Goal: Task Accomplishment & Management: Use online tool/utility

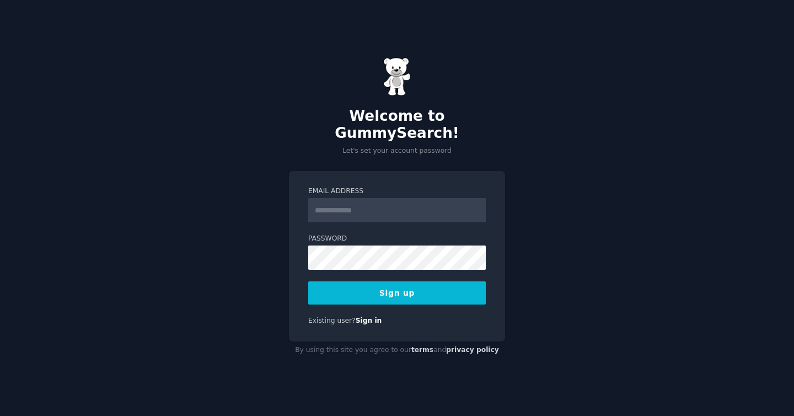
click at [368, 211] on input "Email Address" at bounding box center [397, 210] width 178 height 24
type input "**********"
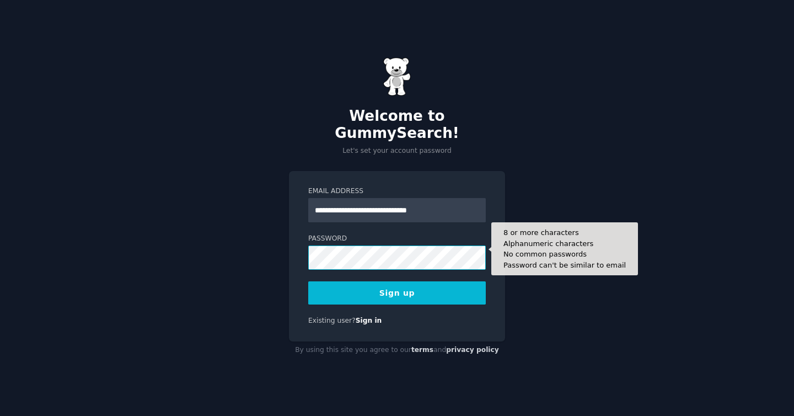
click at [308, 281] on button "Sign up" at bounding box center [397, 292] width 178 height 23
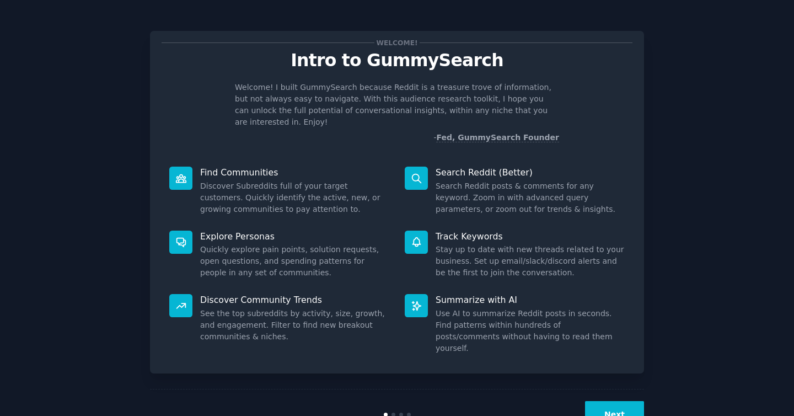
click at [616, 402] on button "Next" at bounding box center [614, 414] width 59 height 27
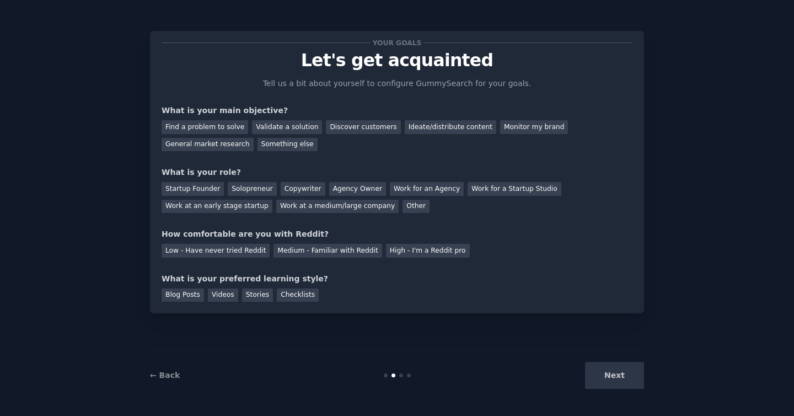
click at [619, 375] on div "Next" at bounding box center [561, 375] width 165 height 27
click at [611, 376] on div "Next" at bounding box center [561, 375] width 165 height 27
click at [203, 128] on div "Find a problem to solve" at bounding box center [205, 127] width 87 height 14
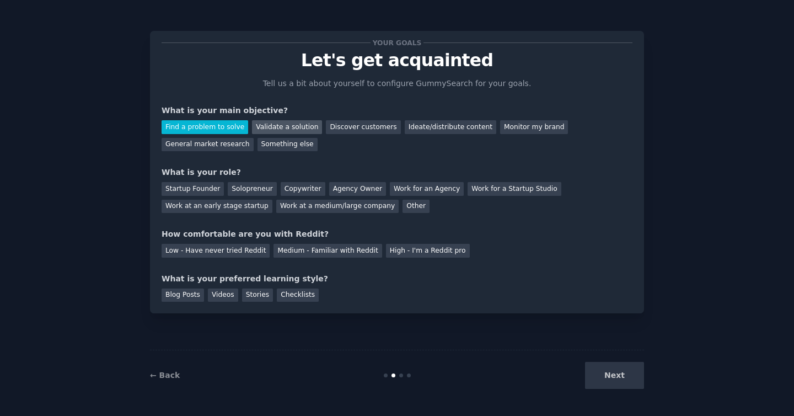
click at [264, 124] on div "Validate a solution" at bounding box center [287, 127] width 70 height 14
click at [218, 130] on div "Find a problem to solve" at bounding box center [205, 127] width 87 height 14
click at [240, 185] on div "Solopreneur" at bounding box center [252, 189] width 49 height 14
click at [238, 188] on div "Solopreneur" at bounding box center [252, 189] width 49 height 14
click at [205, 194] on div "Startup Founder" at bounding box center [193, 189] width 62 height 14
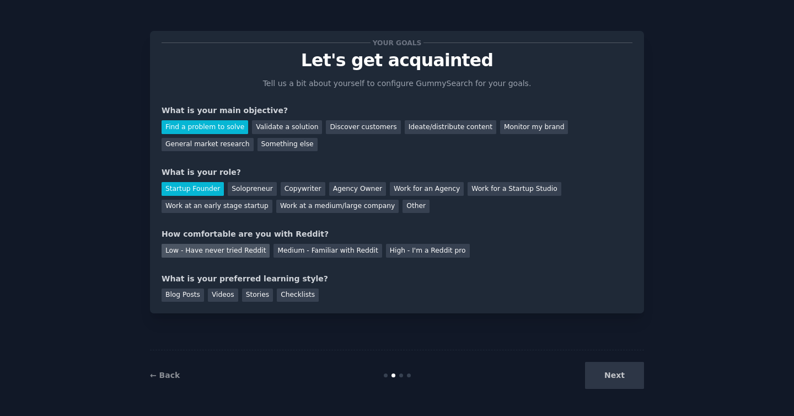
click at [237, 252] on div "Low - Have never tried Reddit" at bounding box center [216, 251] width 108 height 14
click at [225, 298] on div "Videos" at bounding box center [223, 295] width 30 height 14
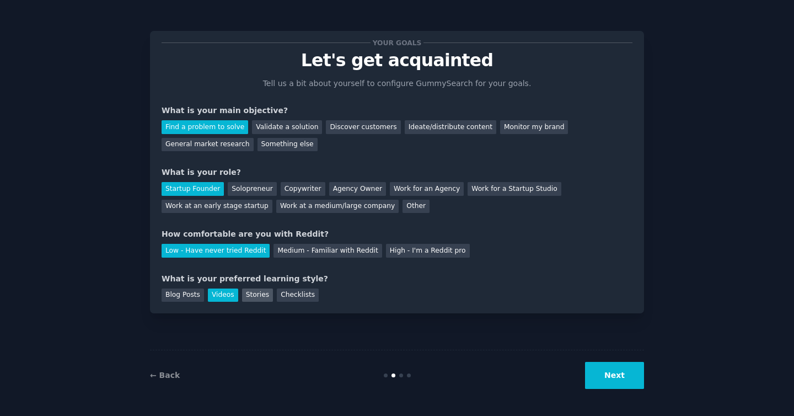
click at [247, 298] on div "Stories" at bounding box center [257, 295] width 31 height 14
click at [604, 367] on button "Next" at bounding box center [614, 375] width 59 height 27
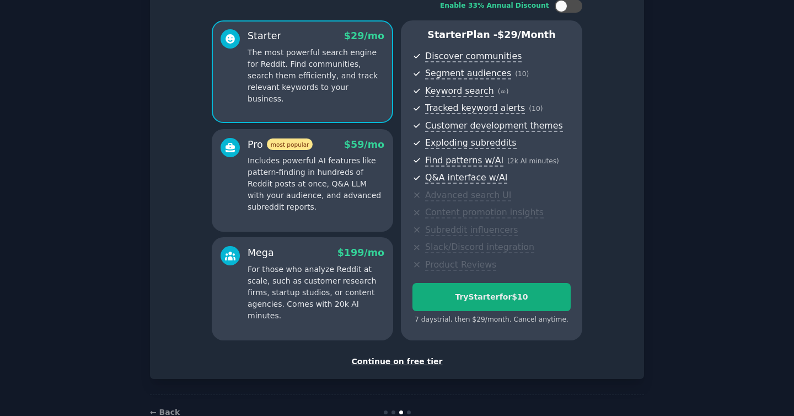
scroll to position [107, 0]
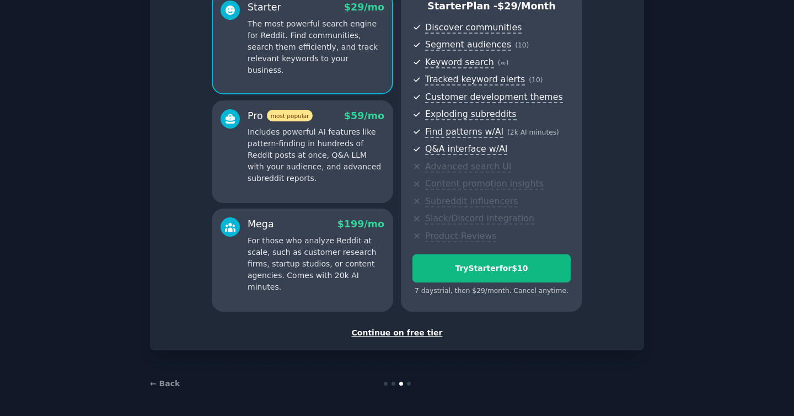
click at [418, 331] on div "Continue on free tier" at bounding box center [397, 333] width 471 height 12
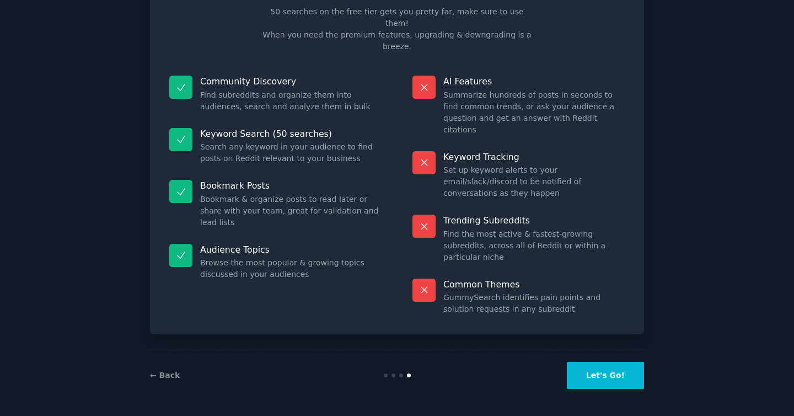
scroll to position [14, 0]
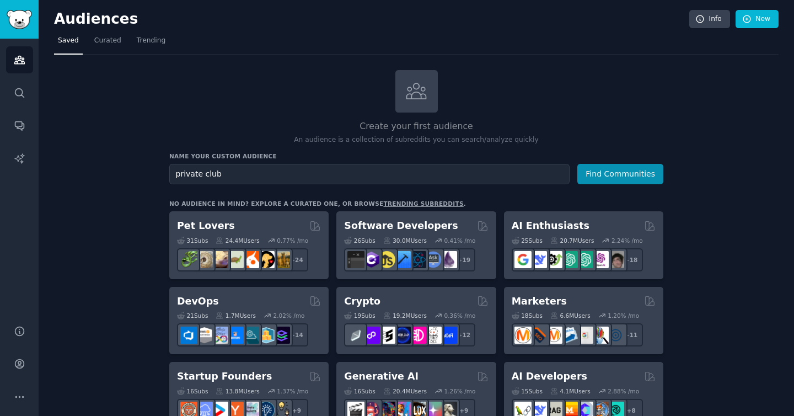
type input "private club"
click at [578, 164] on button "Find Communities" at bounding box center [621, 174] width 86 height 20
